Goal: Task Accomplishment & Management: Complete application form

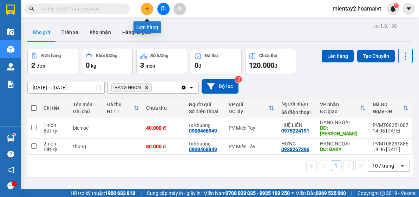
click at [147, 11] on icon "plus" at bounding box center [147, 8] width 5 height 5
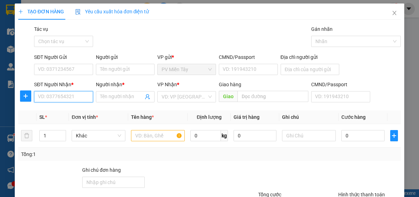
click at [75, 96] on input "SĐT Người Nhận *" at bounding box center [63, 96] width 59 height 11
type input "0978457486"
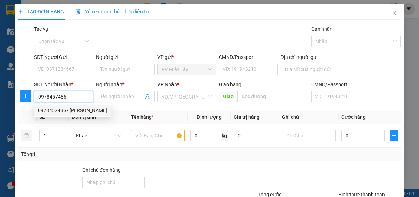
click at [70, 108] on div "0978457486 - [PERSON_NAME]" at bounding box center [72, 111] width 69 height 8
type input "huỳnh"
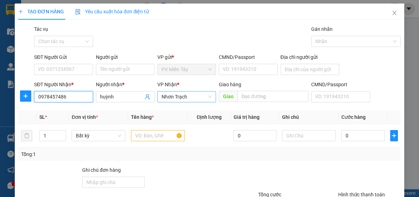
click at [189, 98] on span "Nhơn Trạch" at bounding box center [187, 97] width 50 height 11
type input "0978457486"
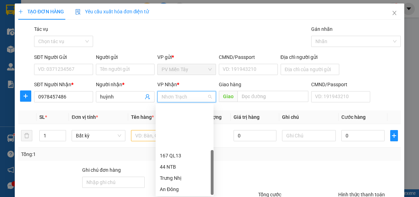
scroll to position [56, 0]
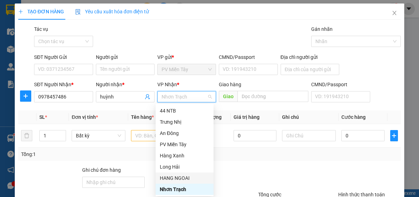
click at [195, 176] on div "HANG NGOAI" at bounding box center [185, 179] width 50 height 8
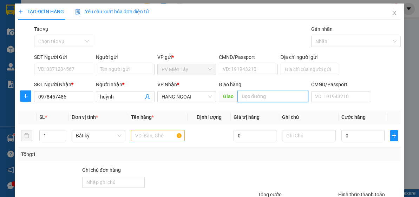
click at [255, 96] on input "text" at bounding box center [272, 96] width 71 height 11
click at [247, 97] on input "[PERSON_NAME]" at bounding box center [272, 96] width 71 height 11
type input "long thanh"
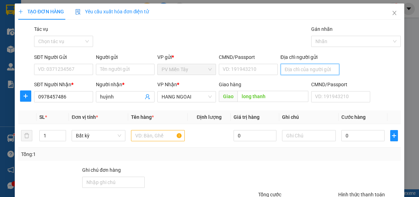
click at [314, 70] on input "Địa chỉ người gửi" at bounding box center [310, 69] width 59 height 11
type input "0938277844 hung"
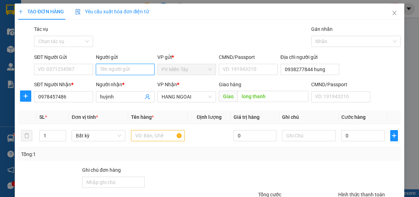
click at [116, 70] on input "Người gửi" at bounding box center [125, 69] width 59 height 11
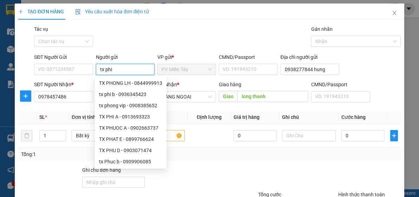
type input "tx phi b"
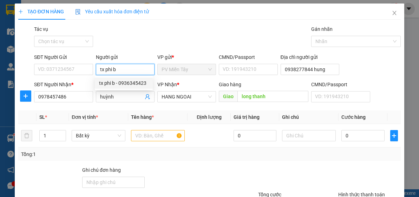
click at [125, 83] on div "tx phi b - 0936345423" at bounding box center [124, 83] width 50 height 8
type input "0936345423"
type input "tx phi b"
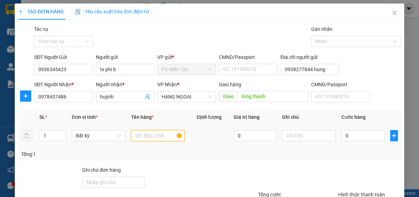
click at [158, 136] on input "text" at bounding box center [158, 135] width 54 height 11
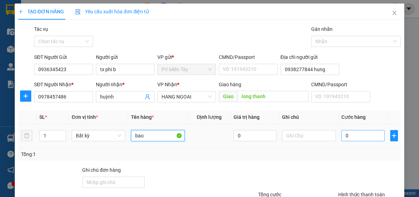
type input "bao"
click at [352, 138] on input "0" at bounding box center [362, 135] width 43 height 11
type input "1"
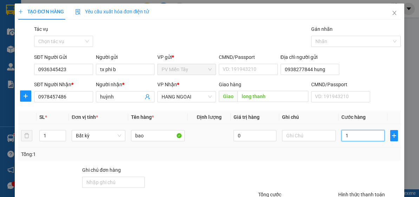
type input "14"
type input "140"
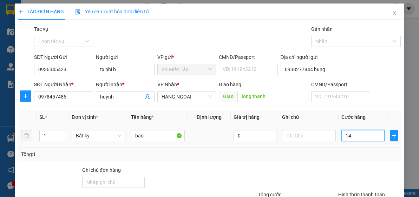
type input "140"
type input "140.000"
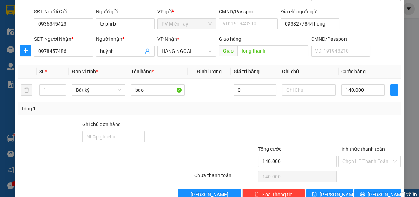
scroll to position [61, 0]
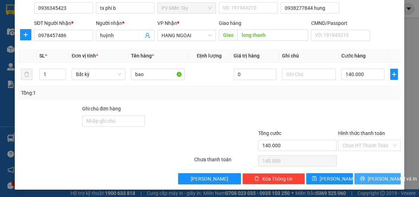
click at [371, 177] on span "[PERSON_NAME] và In" at bounding box center [392, 179] width 49 height 8
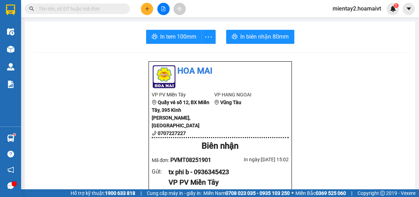
click at [146, 11] on icon "plus" at bounding box center [147, 8] width 5 height 5
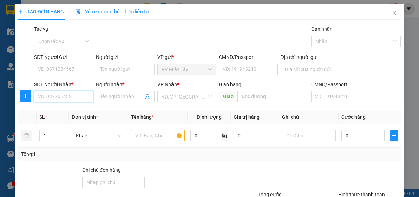
click at [85, 96] on input "SĐT Người Nhận *" at bounding box center [63, 96] width 59 height 11
type input "090924163"
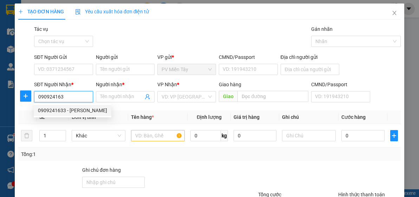
click at [72, 112] on div "0909241633 - [PERSON_NAME]" at bounding box center [72, 111] width 69 height 8
type input "0868770122 Lac Than B Tan"
type input "0909241633"
type input "XUAN TRUC"
type input "PHU MY"
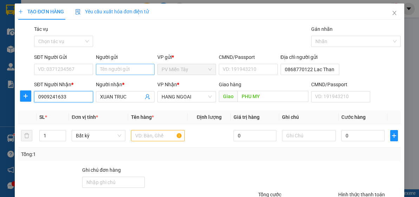
type input "0909241633"
click at [124, 70] on input "Người gửi" at bounding box center [125, 69] width 59 height 11
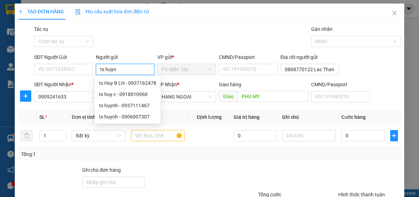
type input "tx huynh"
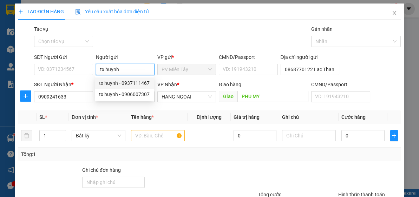
click at [135, 83] on div "tx huynh - 0937111467" at bounding box center [124, 83] width 51 height 8
type input "0937111467"
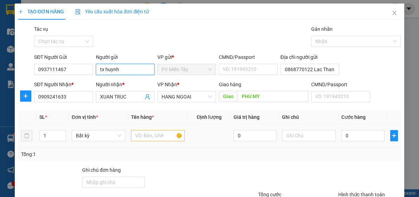
type input "tx huynh"
click at [155, 133] on input "text" at bounding box center [158, 135] width 54 height 11
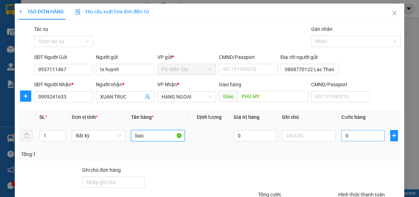
type input "bao"
click at [347, 139] on input "0" at bounding box center [362, 135] width 43 height 11
type input "4"
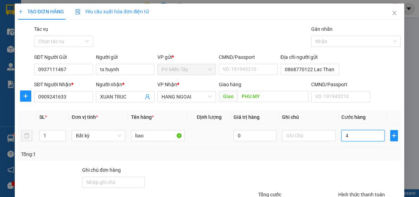
type input "40"
type input "40.000"
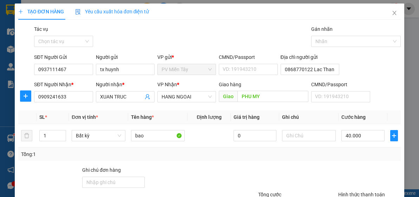
type input "40.000"
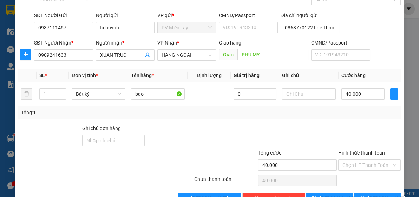
scroll to position [61, 0]
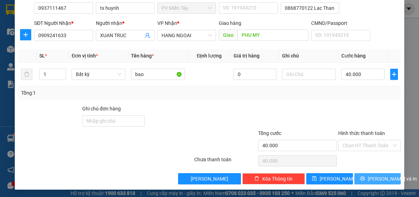
click at [377, 178] on span "[PERSON_NAME] và In" at bounding box center [392, 179] width 49 height 8
